Goal: Task Accomplishment & Management: Manage account settings

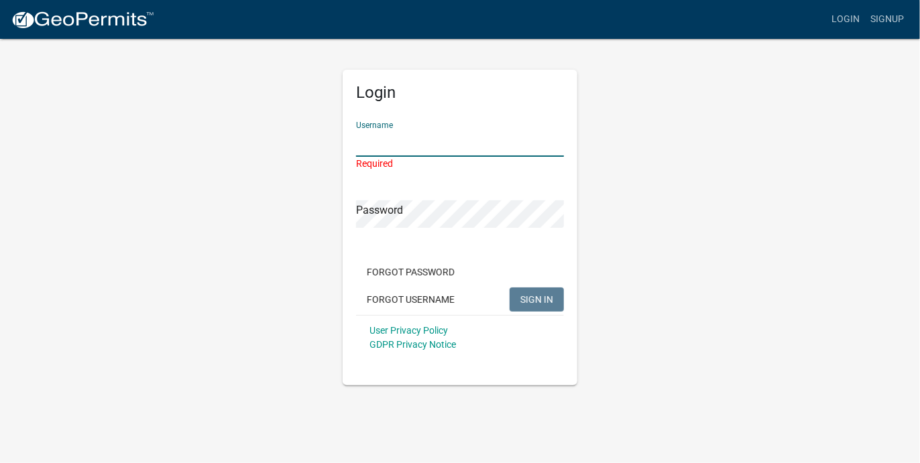
click at [362, 152] on input "Username" at bounding box center [460, 142] width 208 height 27
paste input "selectric"
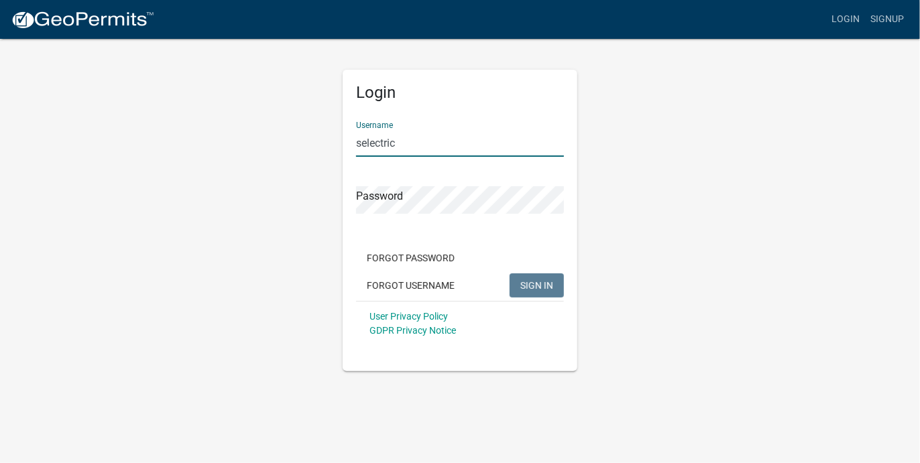
type input "selectric"
click at [529, 283] on span "SIGN IN" at bounding box center [536, 284] width 33 height 11
